Goal: Information Seeking & Learning: Learn about a topic

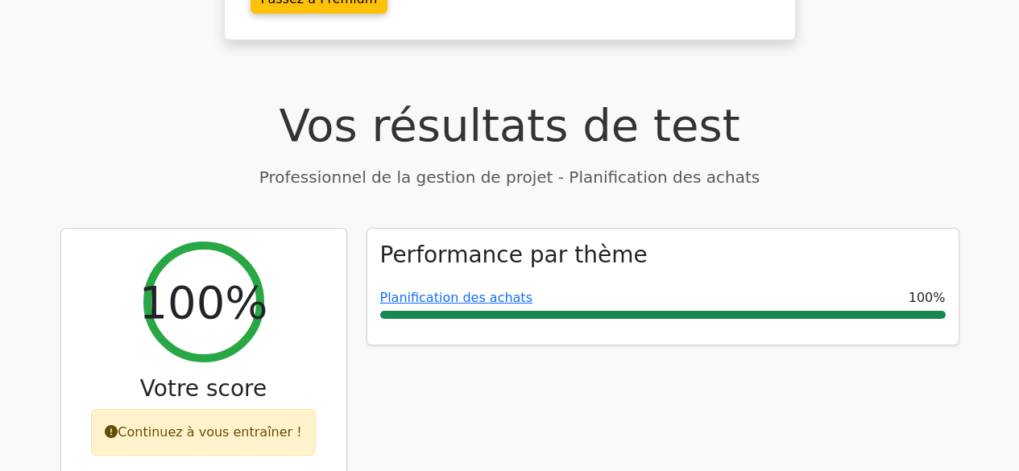
scroll to position [445, 0]
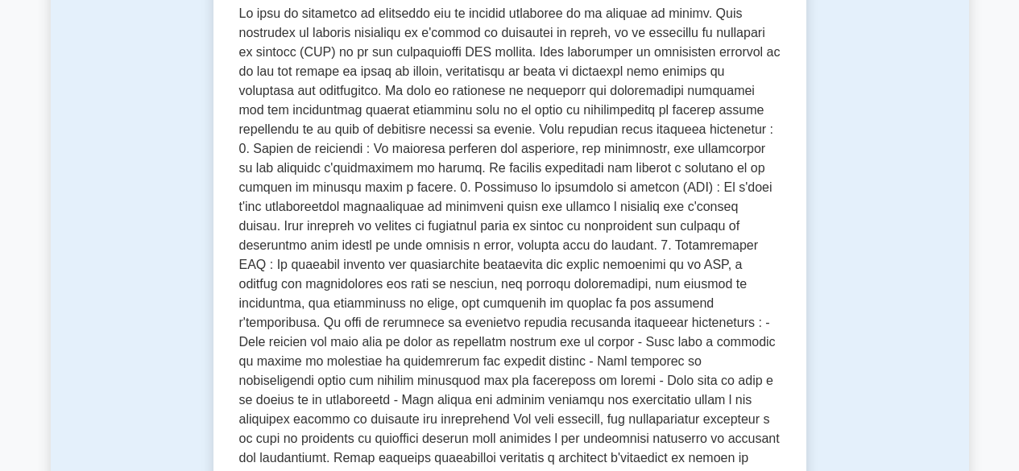
scroll to position [362, 0]
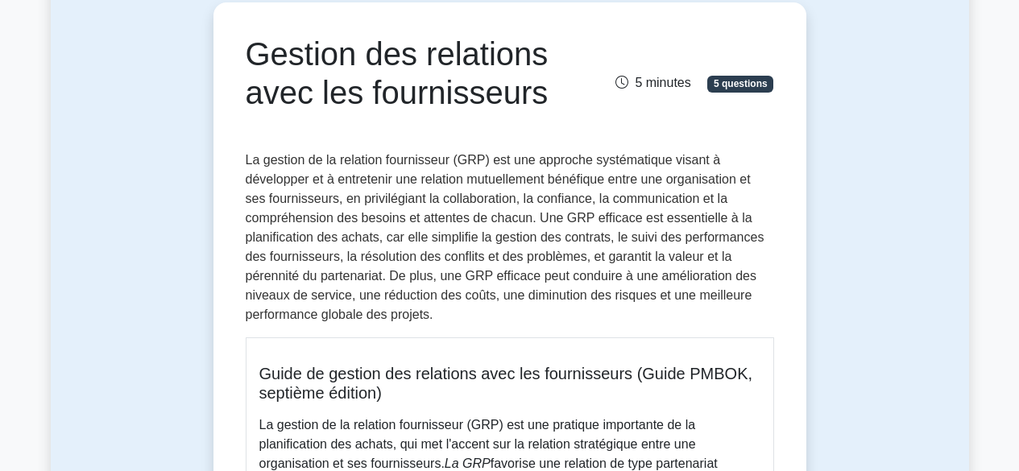
scroll to position [161, 0]
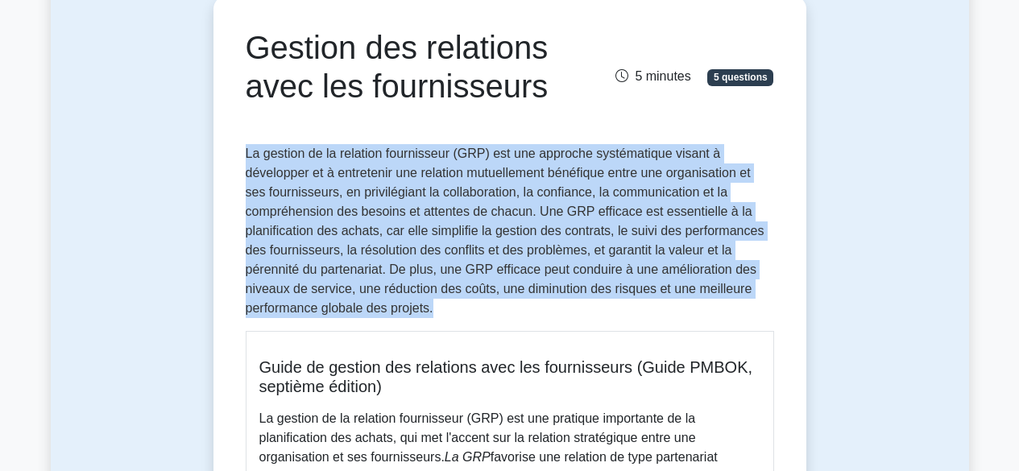
drag, startPoint x: 239, startPoint y: 157, endPoint x: 460, endPoint y: 312, distance: 269.5
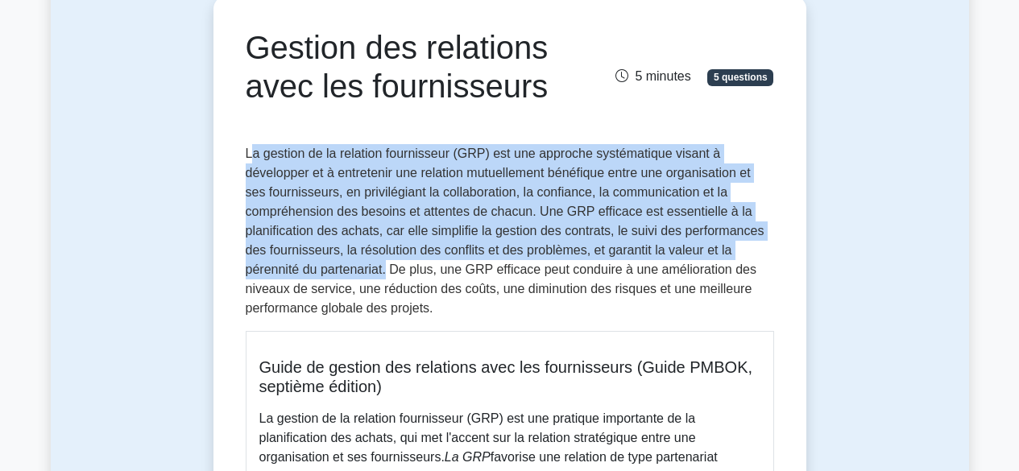
drag, startPoint x: 249, startPoint y: 151, endPoint x: 386, endPoint y: 263, distance: 176.9
click at [386, 263] on font "La gestion de la relation fournisseur (GRP) est une approche systématique visan…" at bounding box center [505, 231] width 519 height 168
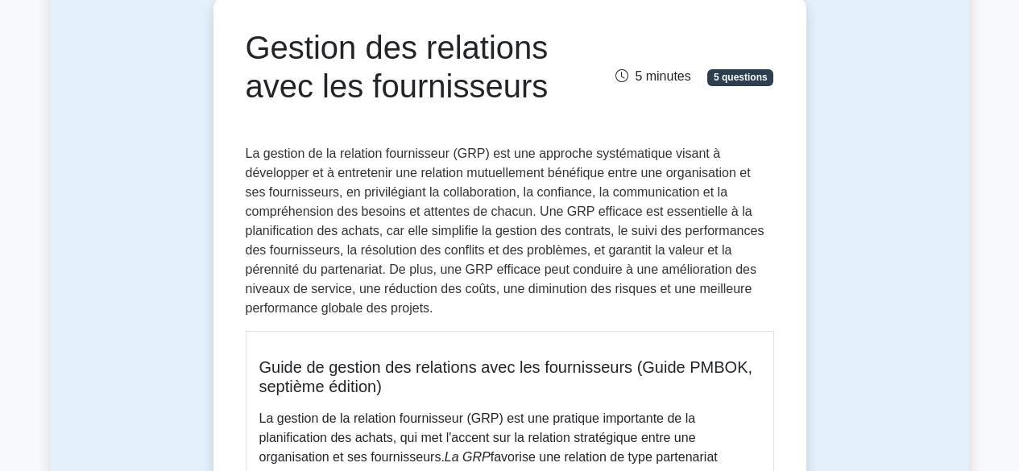
click at [402, 291] on font "La gestion de la relation fournisseur (GRP) est une approche systématique visan…" at bounding box center [505, 231] width 519 height 168
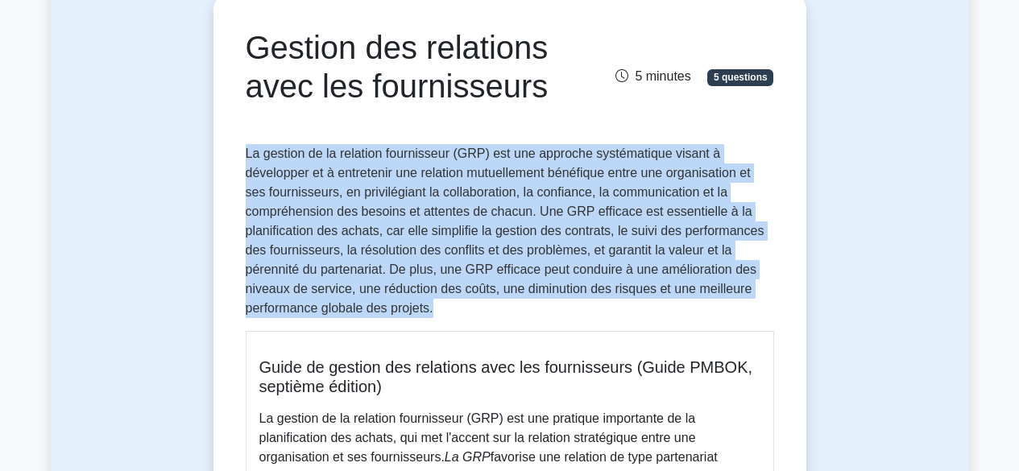
drag, startPoint x: 244, startPoint y: 152, endPoint x: 442, endPoint y: 308, distance: 251.9
copy font "La gestion de la relation fournisseur (GRP) est une approche systématique visan…"
